Goal: Obtain resource: Obtain resource

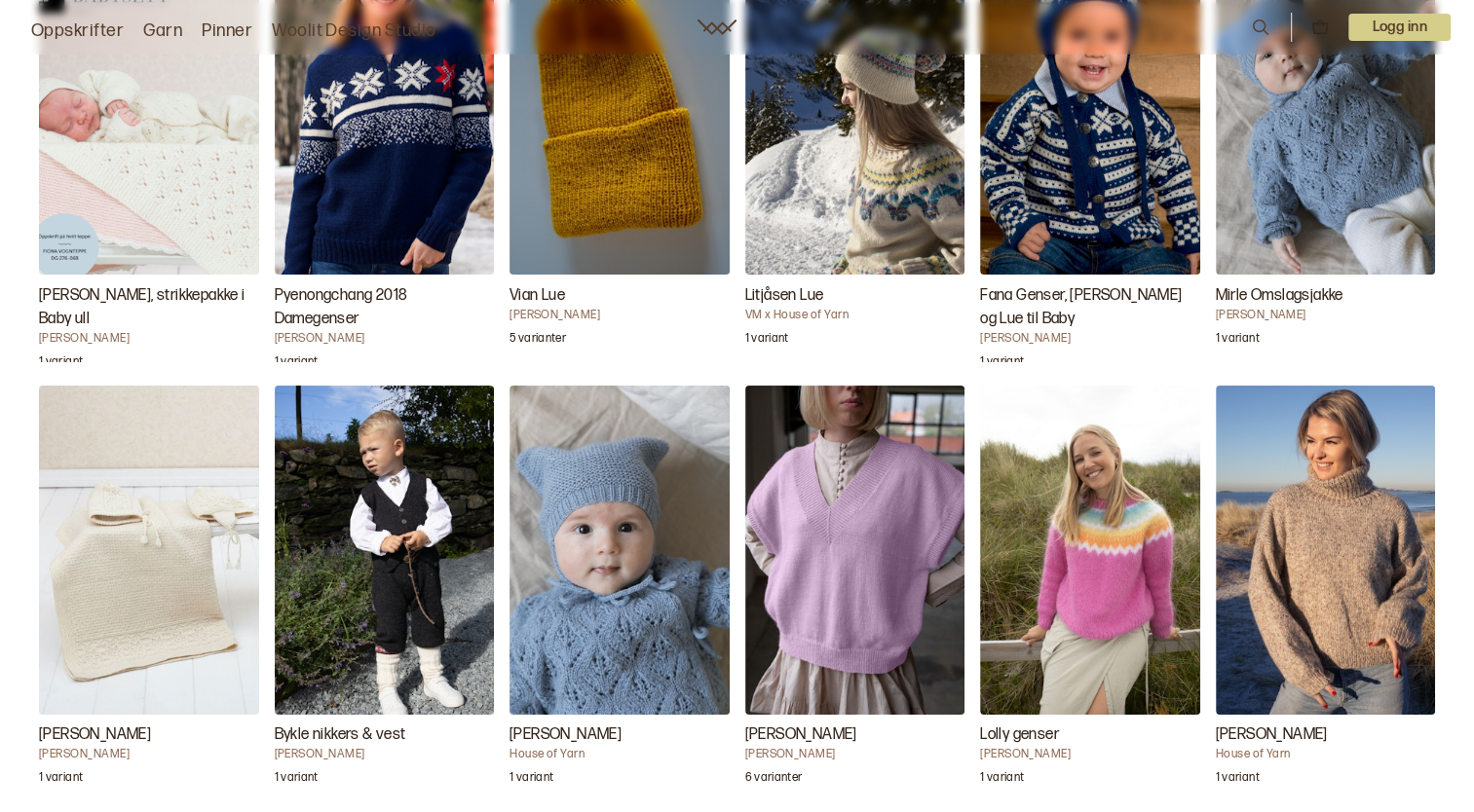
scroll to position [4190, 0]
click at [126, 285] on h3 "[PERSON_NAME], strikkepakke i Baby ull" at bounding box center [149, 308] width 221 height 47
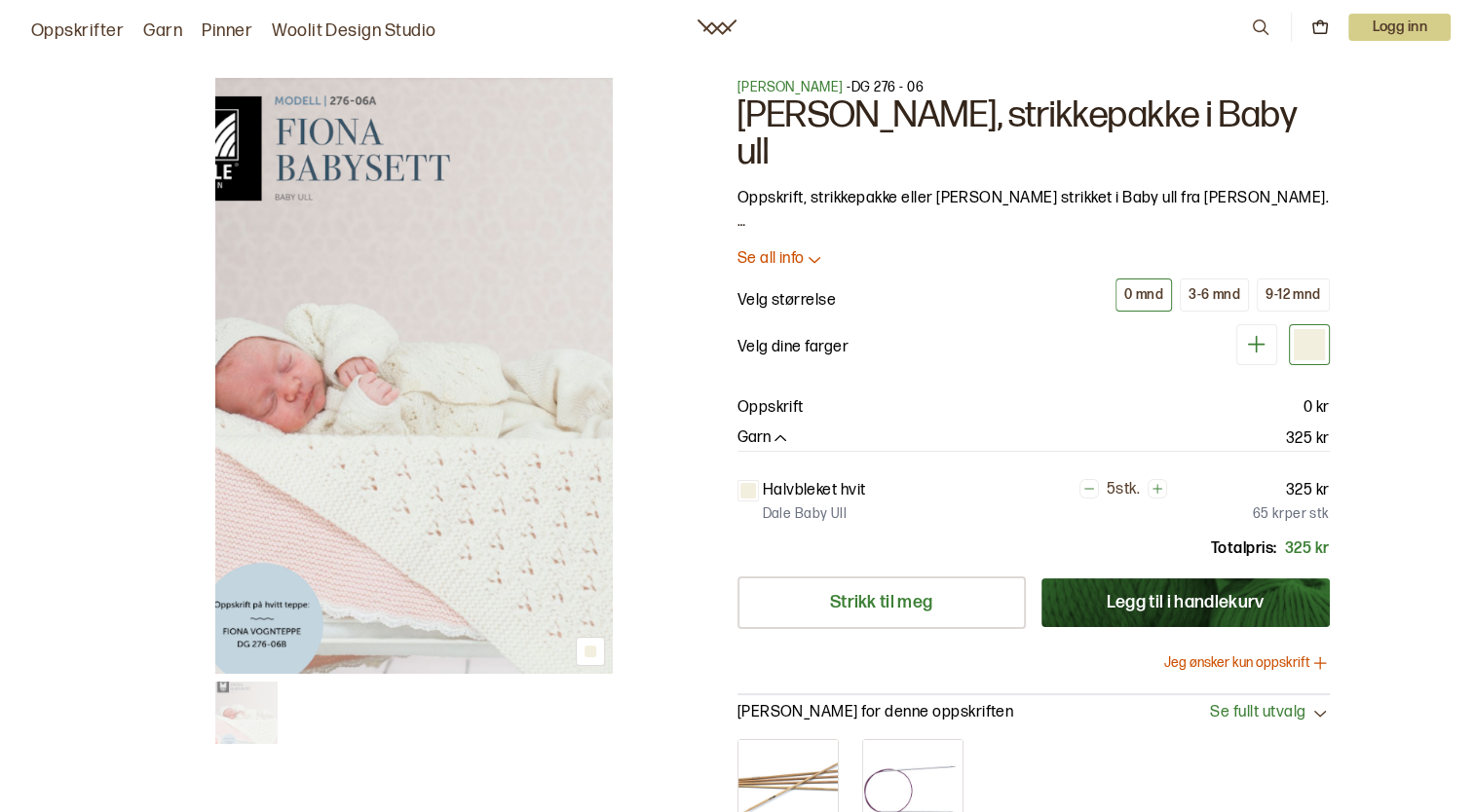
click at [810, 249] on icon at bounding box center [814, 259] width 20 height 20
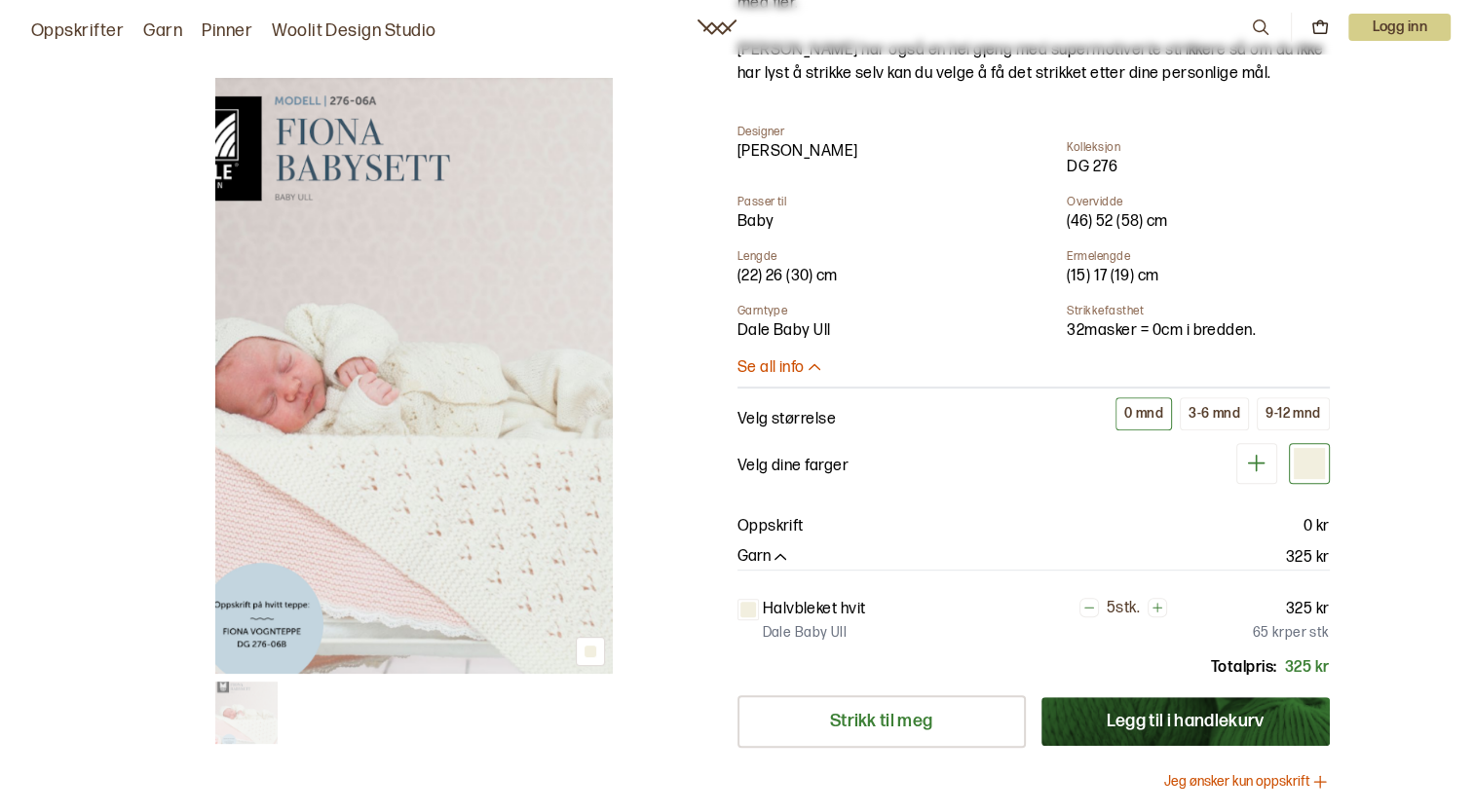
scroll to position [661, 0]
click at [759, 516] on p "Oppskrift" at bounding box center [770, 527] width 66 height 23
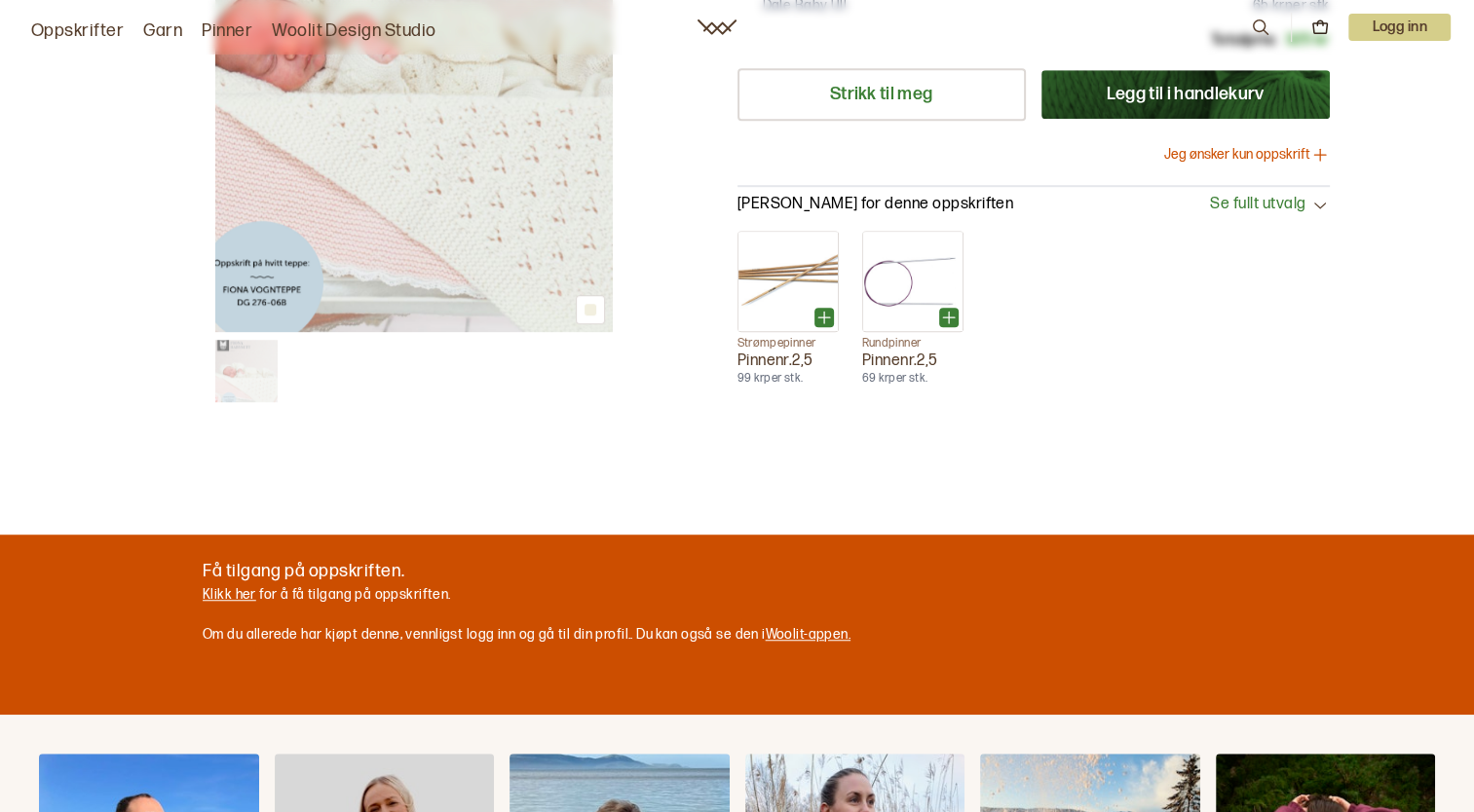
scroll to position [1317, 0]
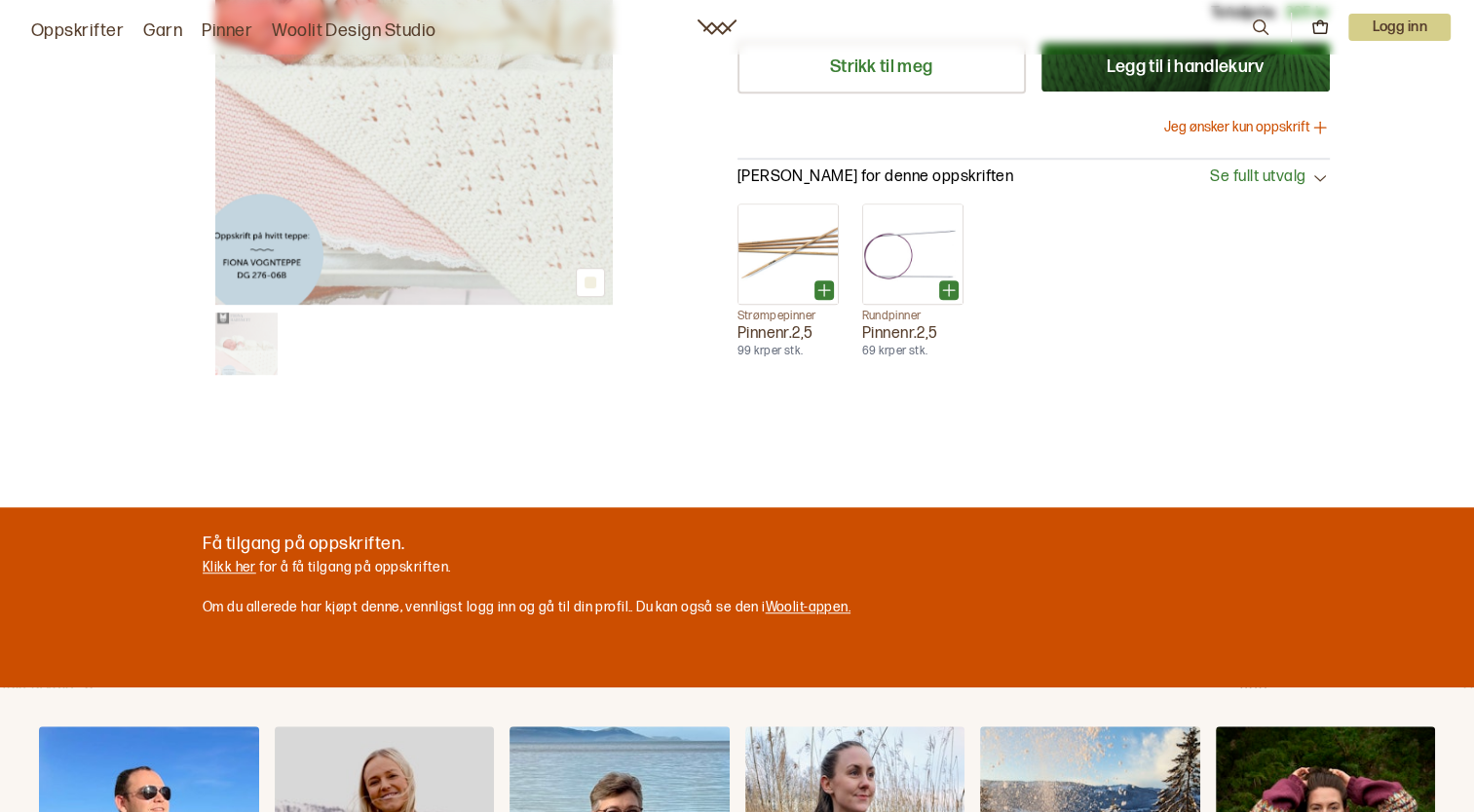
click at [230, 559] on link "Klikk her" at bounding box center [230, 567] width 54 height 17
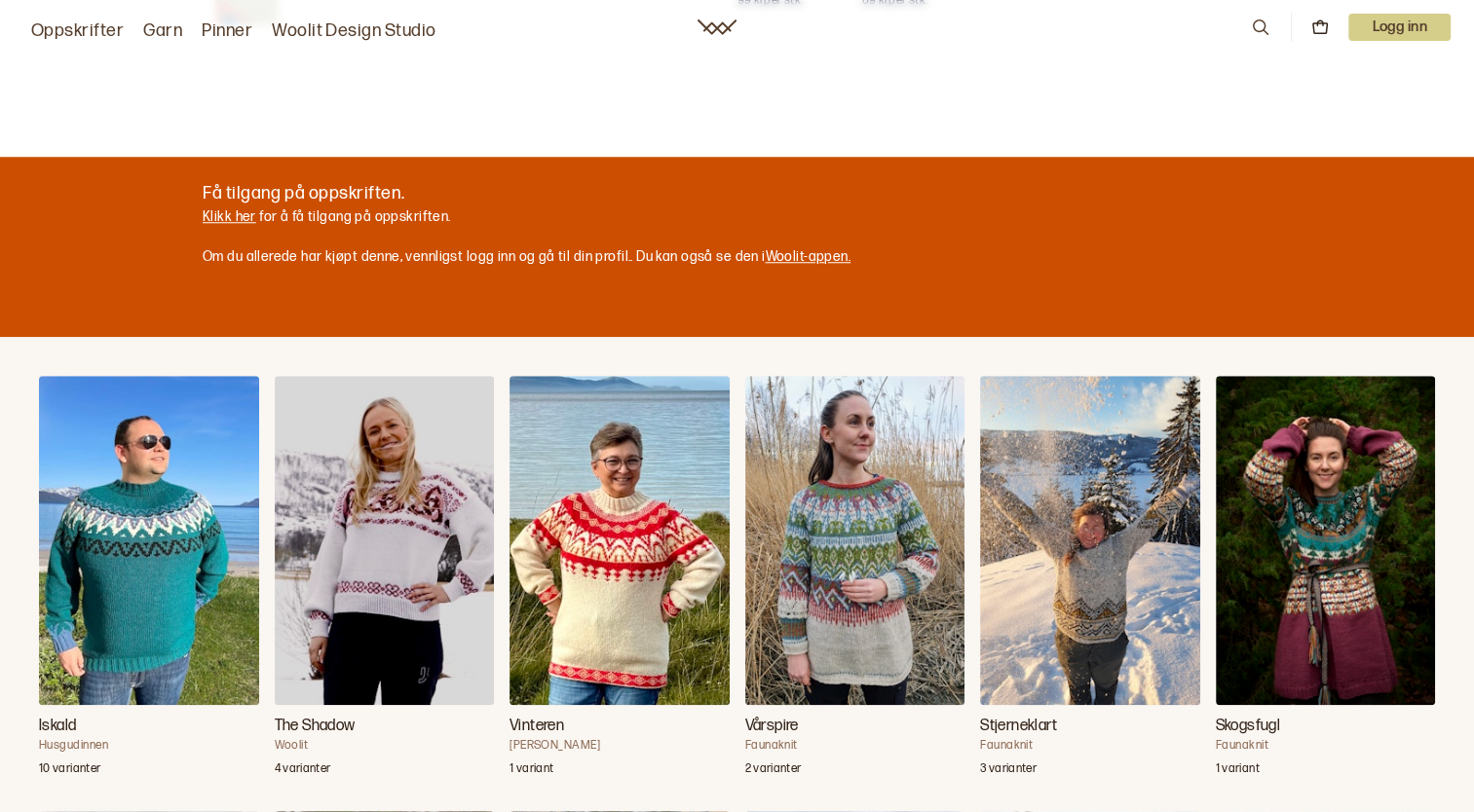
scroll to position [1671, 0]
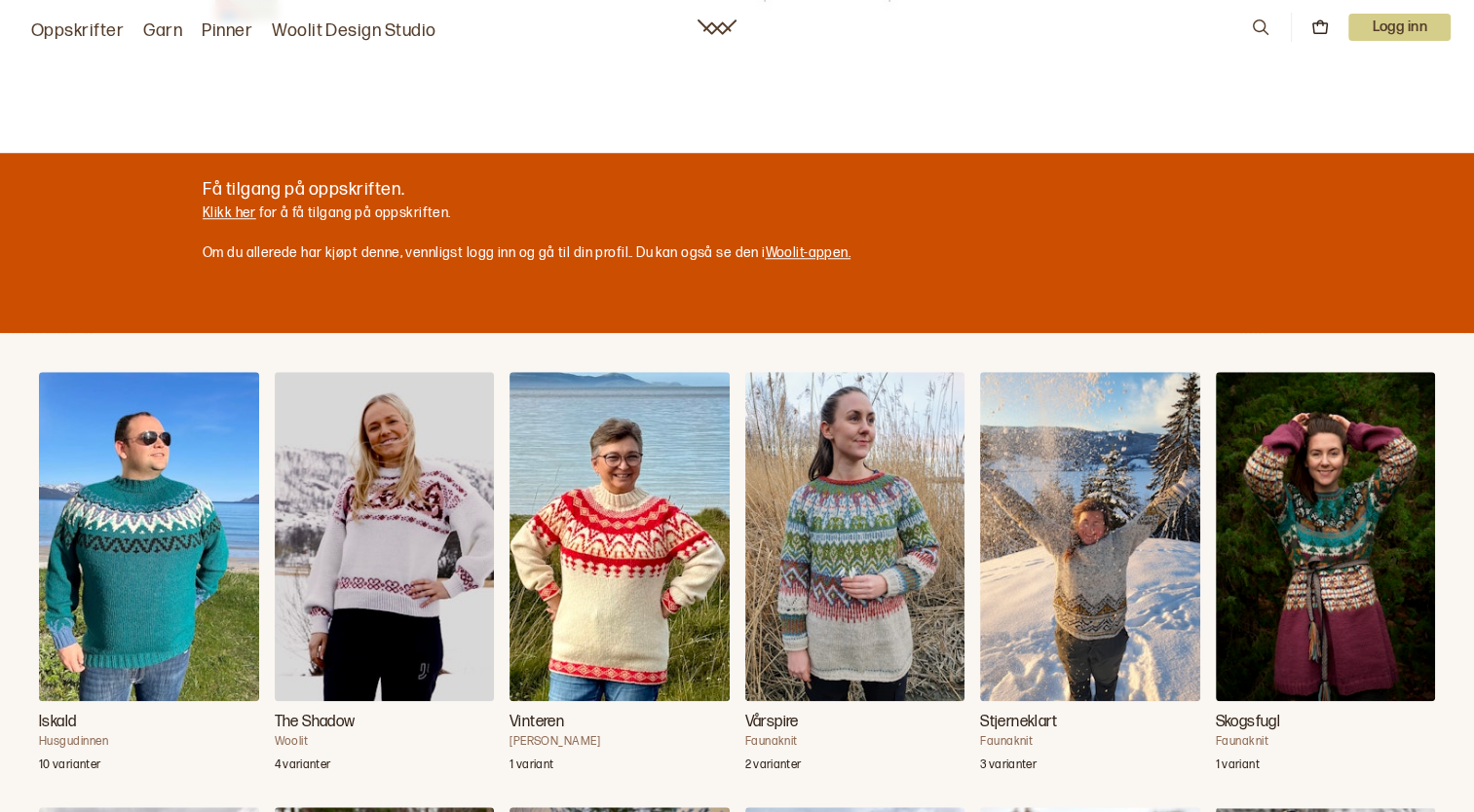
click at [783, 244] on link "Woolit-appen." at bounding box center [807, 252] width 85 height 17
